Goal: Find specific page/section: Find specific page/section

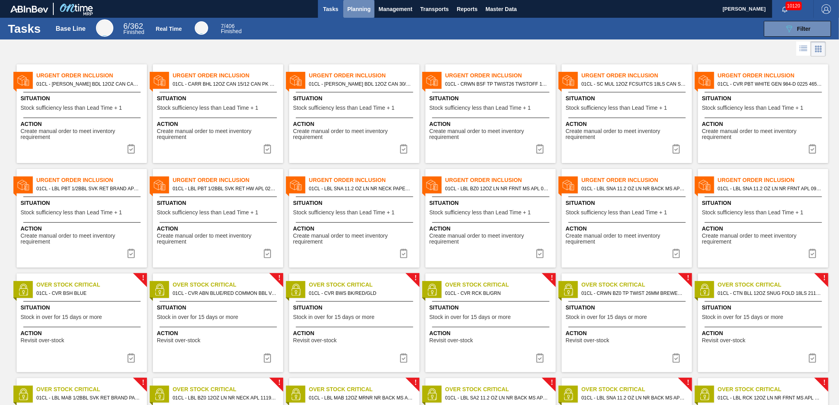
click at [366, 8] on span "Planning" at bounding box center [358, 8] width 23 height 9
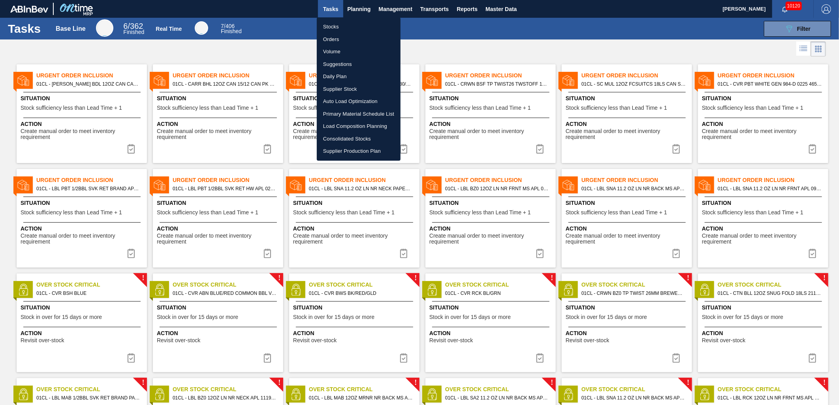
click at [343, 28] on li "Stocks" at bounding box center [359, 27] width 84 height 13
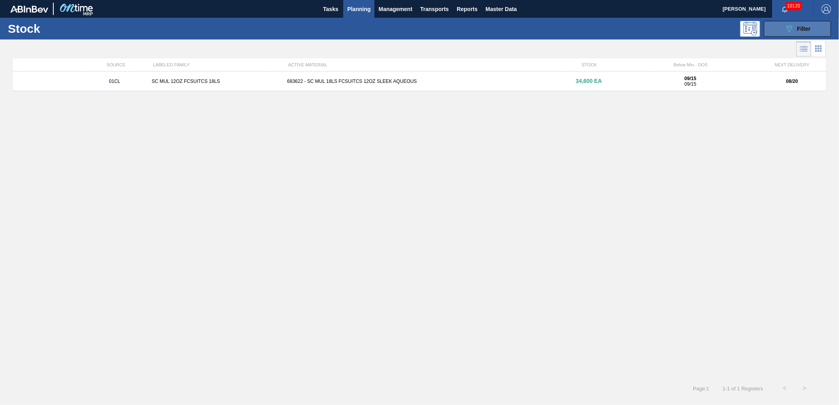
click at [771, 32] on button "089F7B8B-B2A5-4AFE-B5C0-19BA573D28AC Filter" at bounding box center [797, 29] width 67 height 16
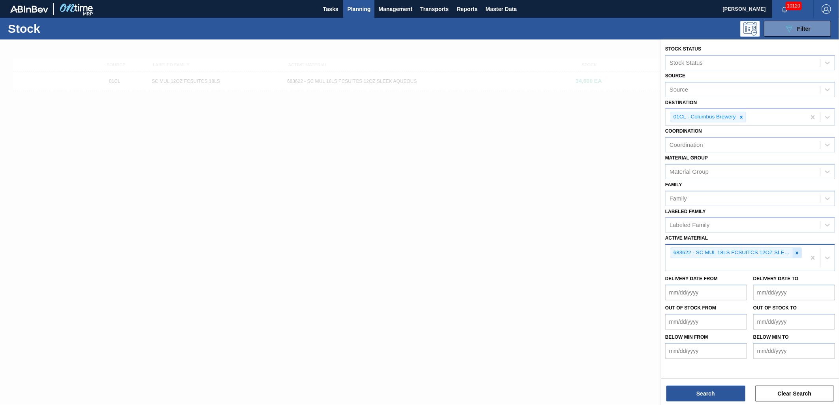
click at [798, 251] on icon at bounding box center [797, 253] width 6 height 6
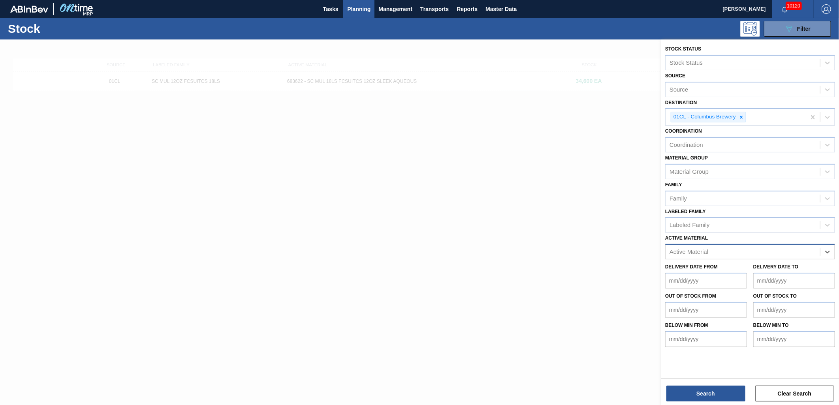
click at [349, 10] on span "Planning" at bounding box center [358, 8] width 23 height 9
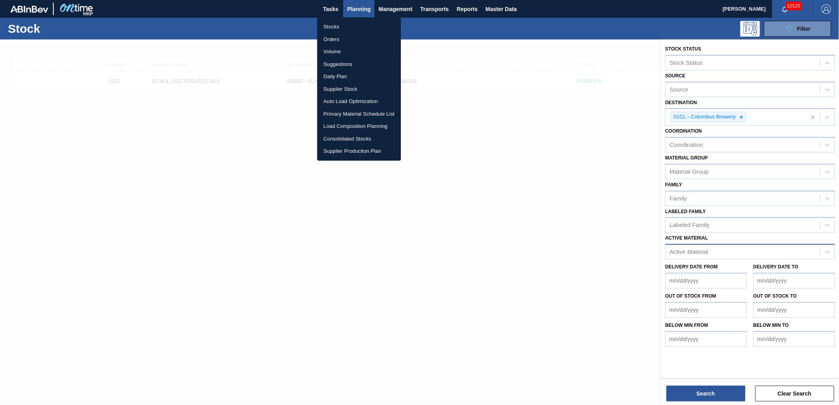
click at [355, 121] on li "Load Composition Planning" at bounding box center [359, 126] width 84 height 13
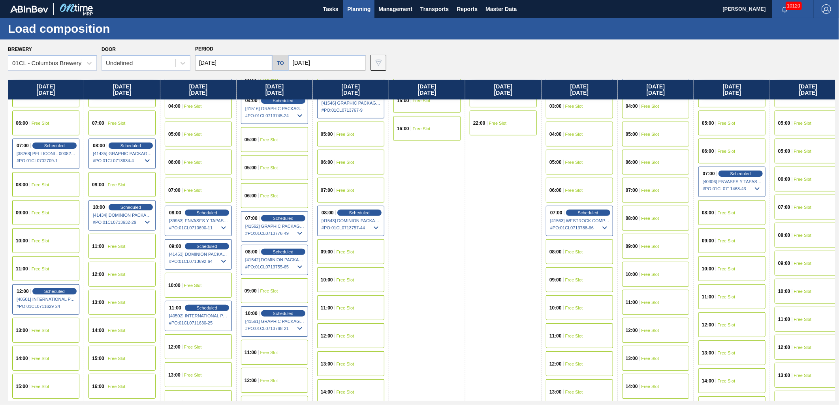
scroll to position [131, 0]
